Goal: Find specific page/section: Find specific page/section

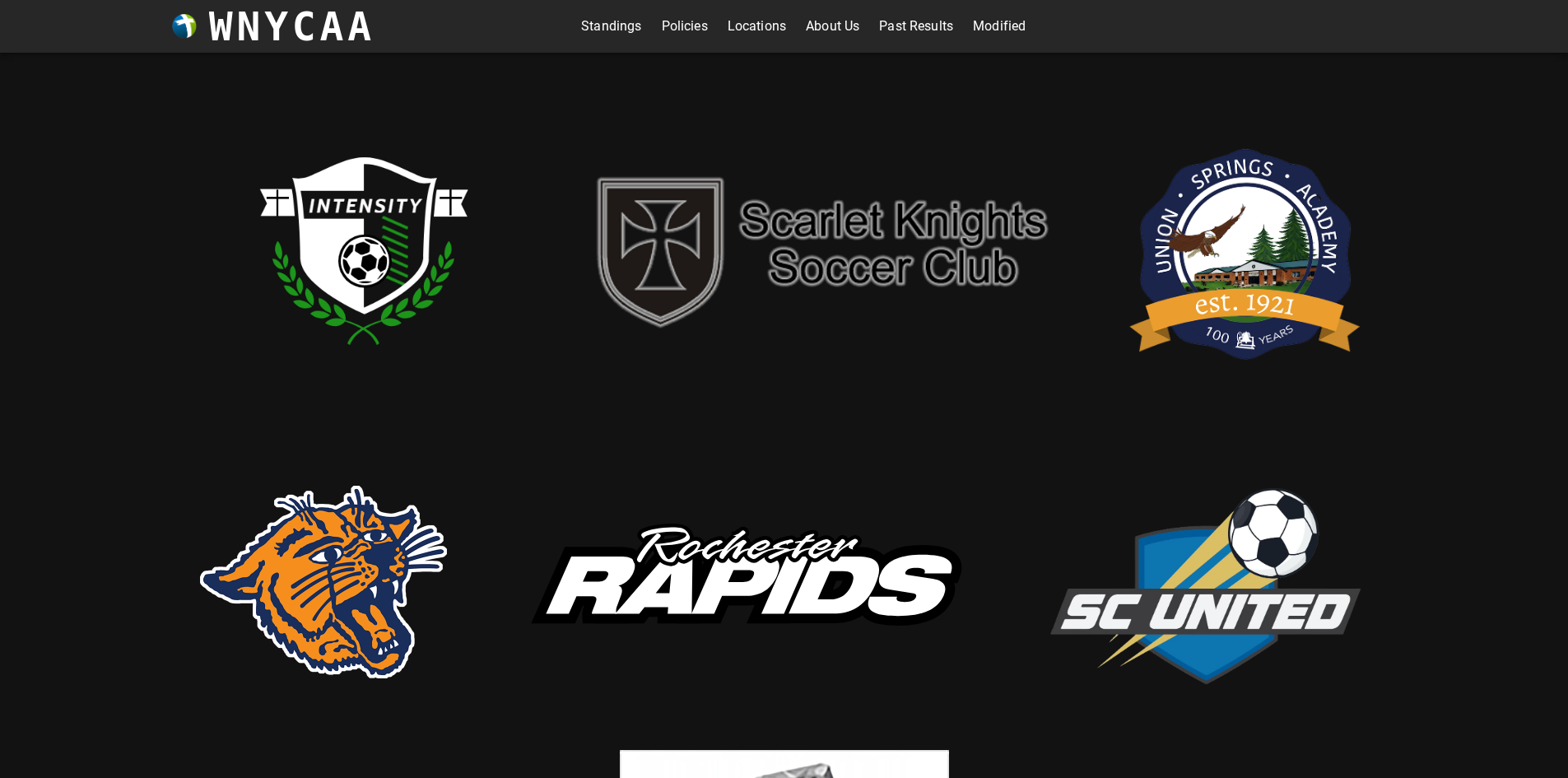
click at [995, 24] on link "Modified" at bounding box center [999, 26] width 52 height 26
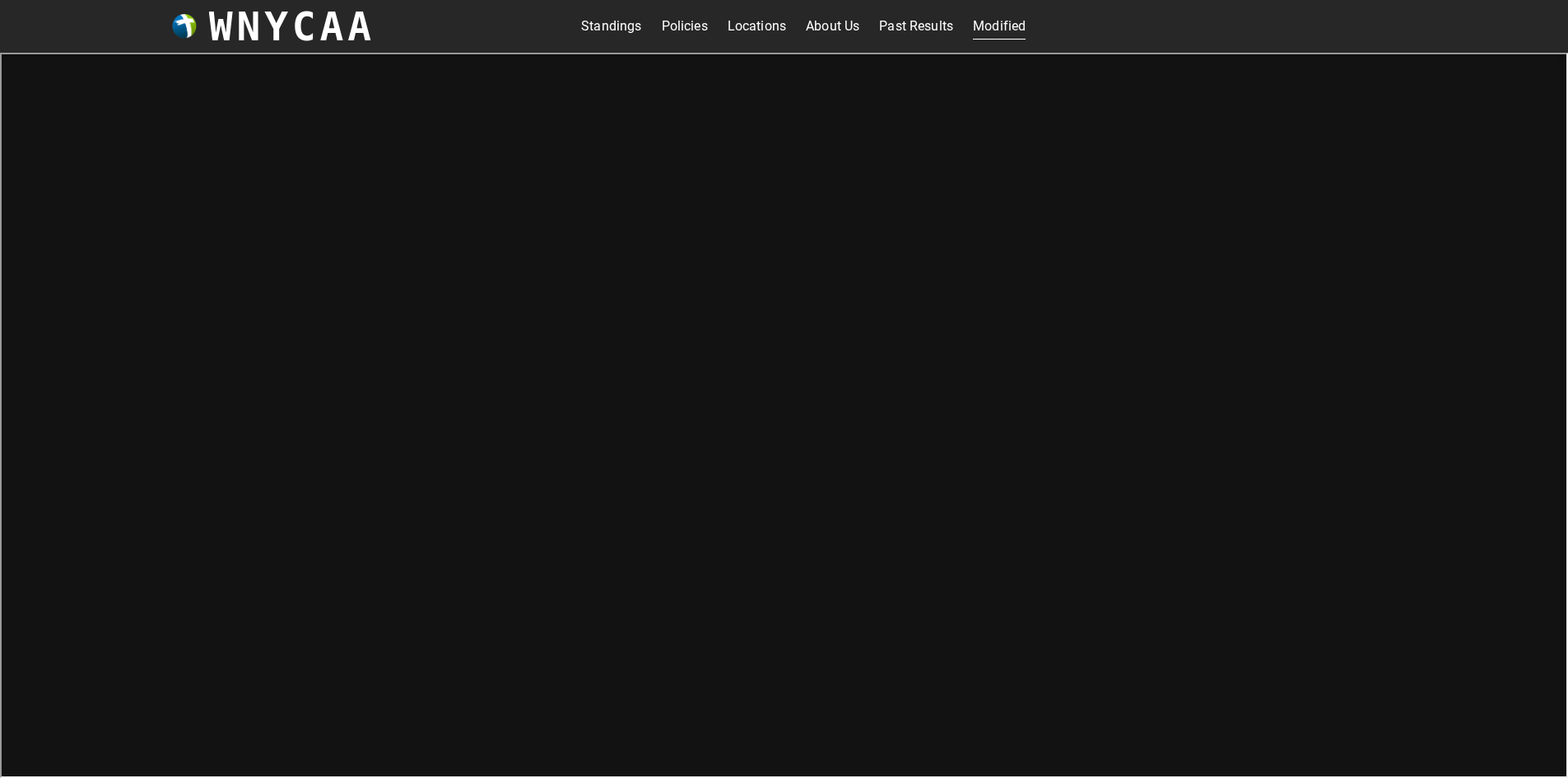
click at [587, 18] on link "Standings" at bounding box center [610, 26] width 60 height 26
